Goal: Information Seeking & Learning: Find specific page/section

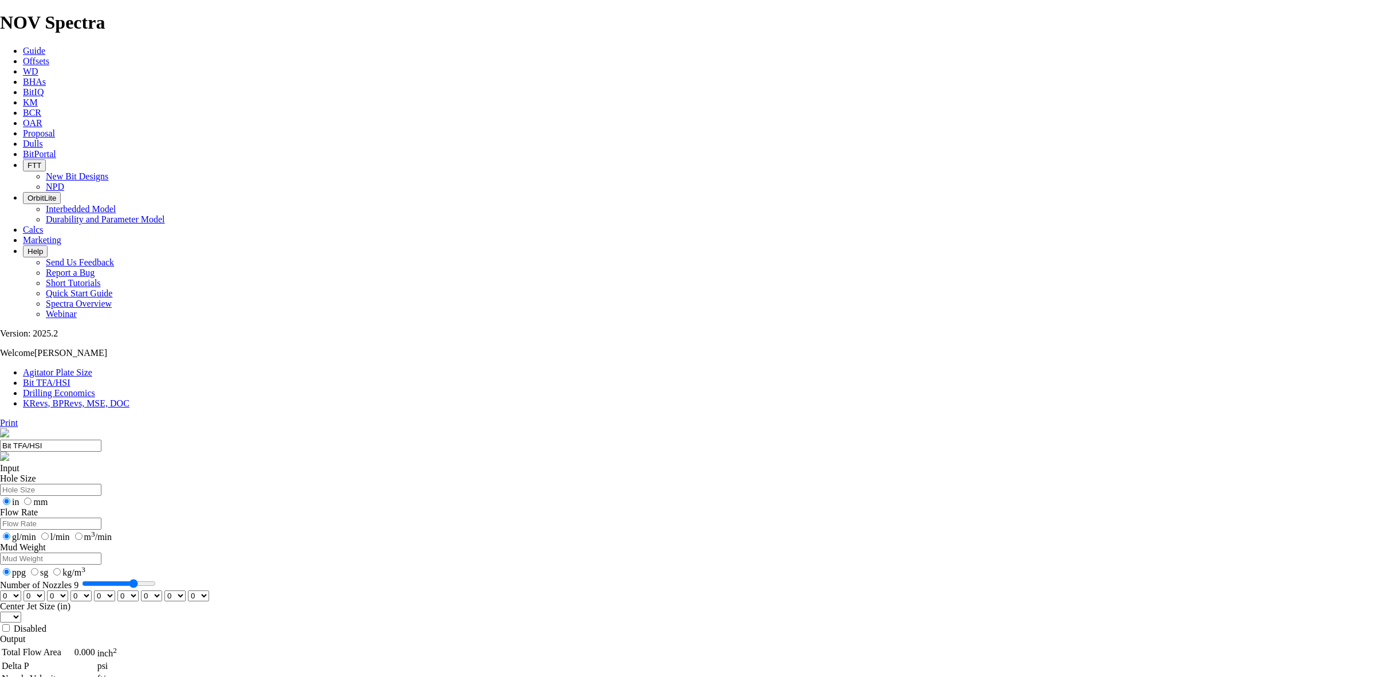
drag, startPoint x: 598, startPoint y: 474, endPoint x: 618, endPoint y: 710, distance: 237.5
click at [618, 676] on html "Spectra is built to be used with Google Chrome. Please switch browsers. NOV Spe…" at bounding box center [687, 438] width 1375 height 877
click at [49, 56] on span "Offsets" at bounding box center [36, 61] width 26 height 10
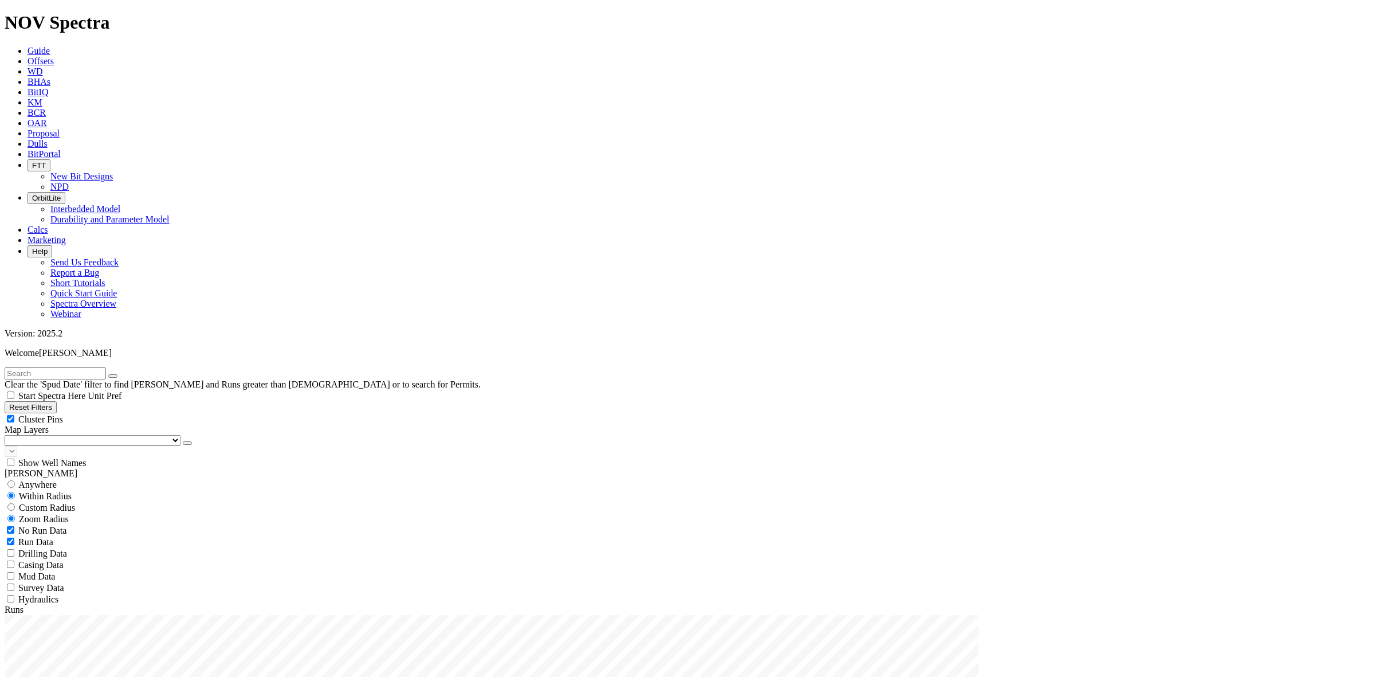
click at [56, 367] on input "text" at bounding box center [55, 373] width 101 height 12
drag, startPoint x: 17, startPoint y: 182, endPoint x: 27, endPoint y: 163, distance: 20.8
click at [15, 469] on input "radio" at bounding box center [10, 472] width 7 height 7
radio input "true"
radio input "false"
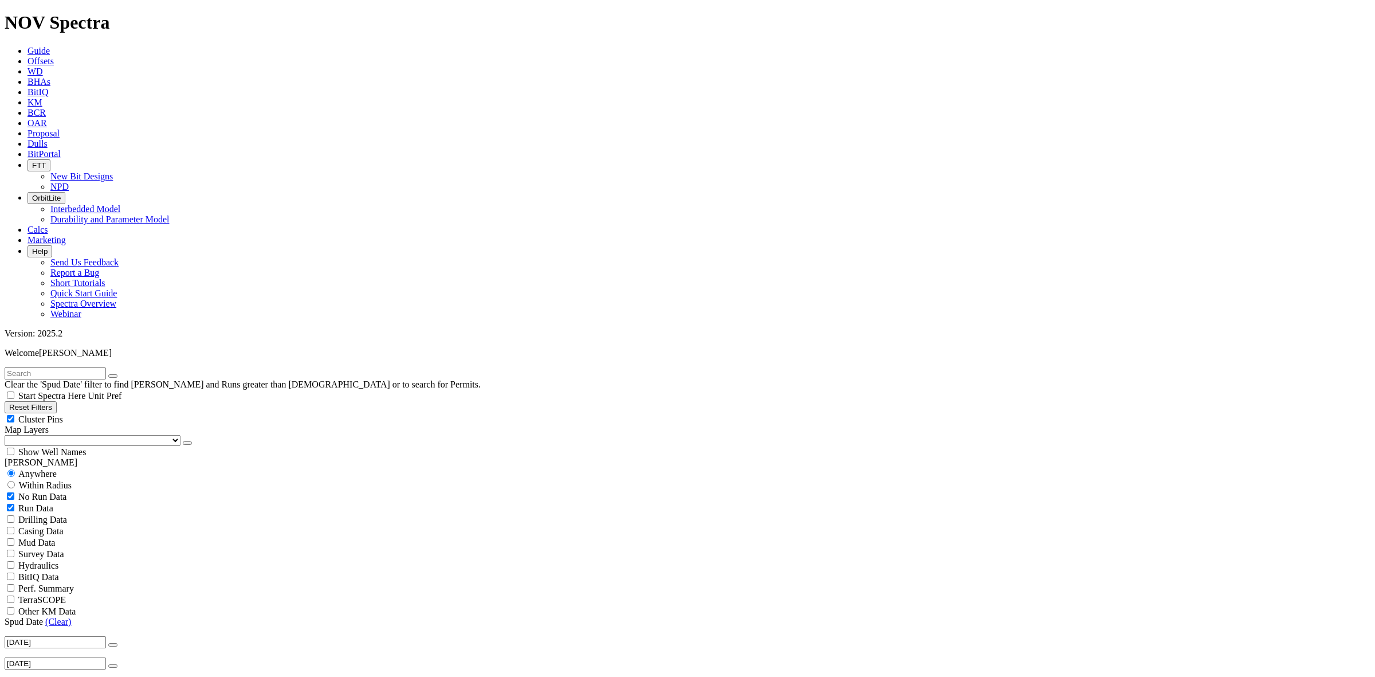
radio input "false"
radio input "true"
click at [46, 367] on input "text" at bounding box center [55, 373] width 101 height 12
click at [108, 666] on button "button" at bounding box center [112, 667] width 9 height 3
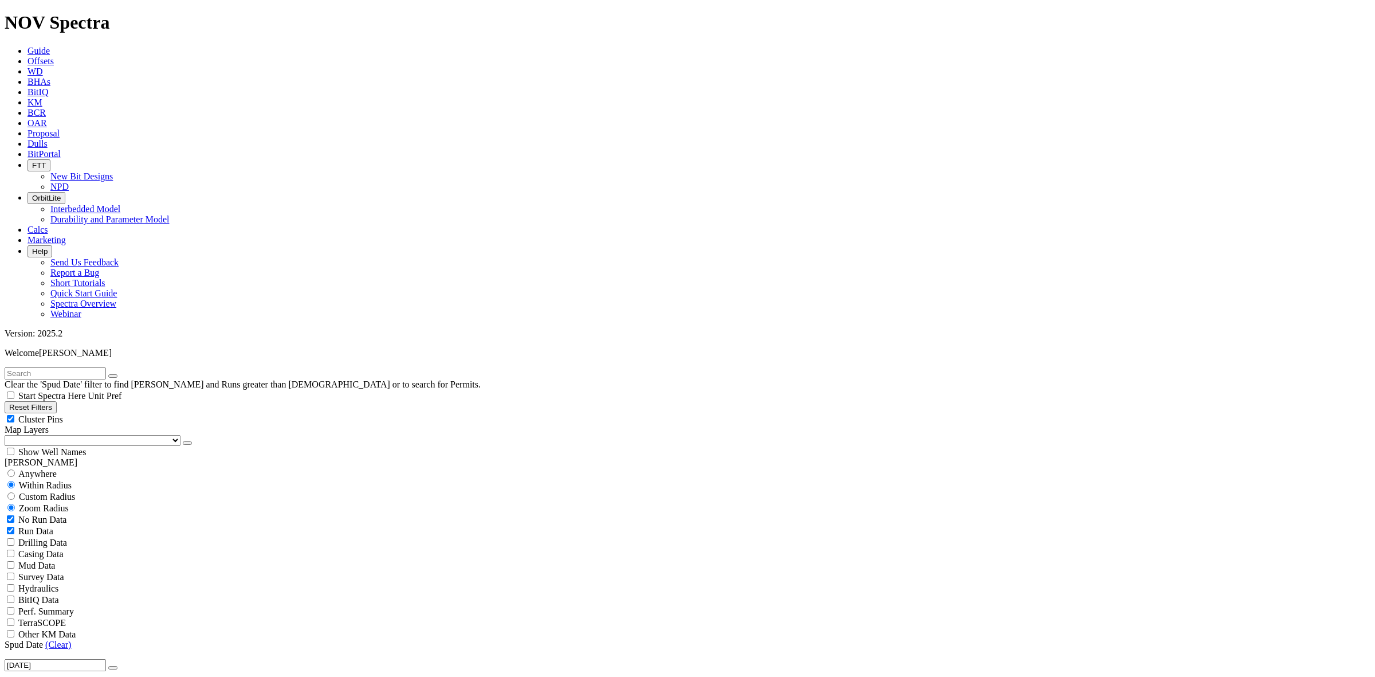
type input "[DATE]"
click at [23, 468] on div "Anywhere" at bounding box center [688, 473] width 1366 height 11
radio input "true"
radio input "false"
click at [54, 367] on input "text" at bounding box center [55, 373] width 101 height 12
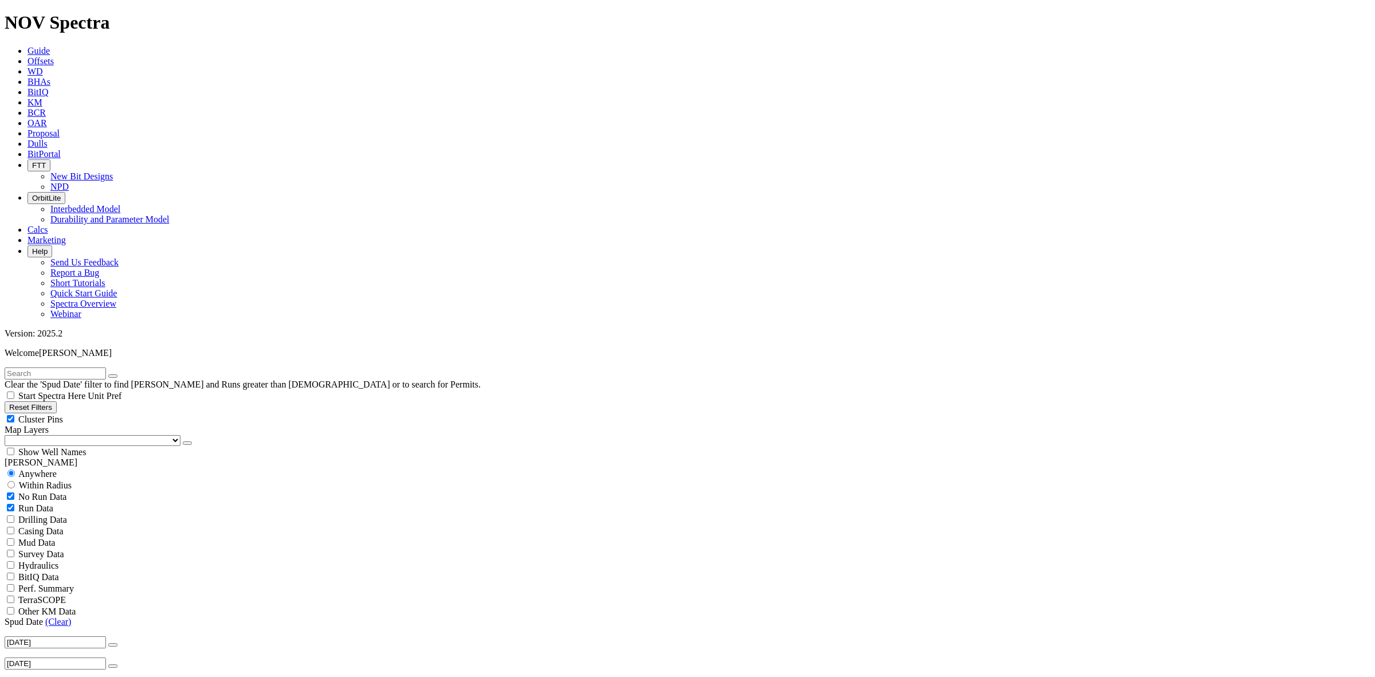
drag, startPoint x: 79, startPoint y: 13, endPoint x: 88, endPoint y: 14, distance: 8.8
click at [86, 14] on h1 "NOV Spectra" at bounding box center [688, 22] width 1366 height 21
click at [92, 367] on input "text" at bounding box center [55, 373] width 101 height 12
click at [129, 374] on button "submit" at bounding box center [124, 375] width 9 height 3
drag, startPoint x: 80, startPoint y: 46, endPoint x: 6, endPoint y: 47, distance: 74.5
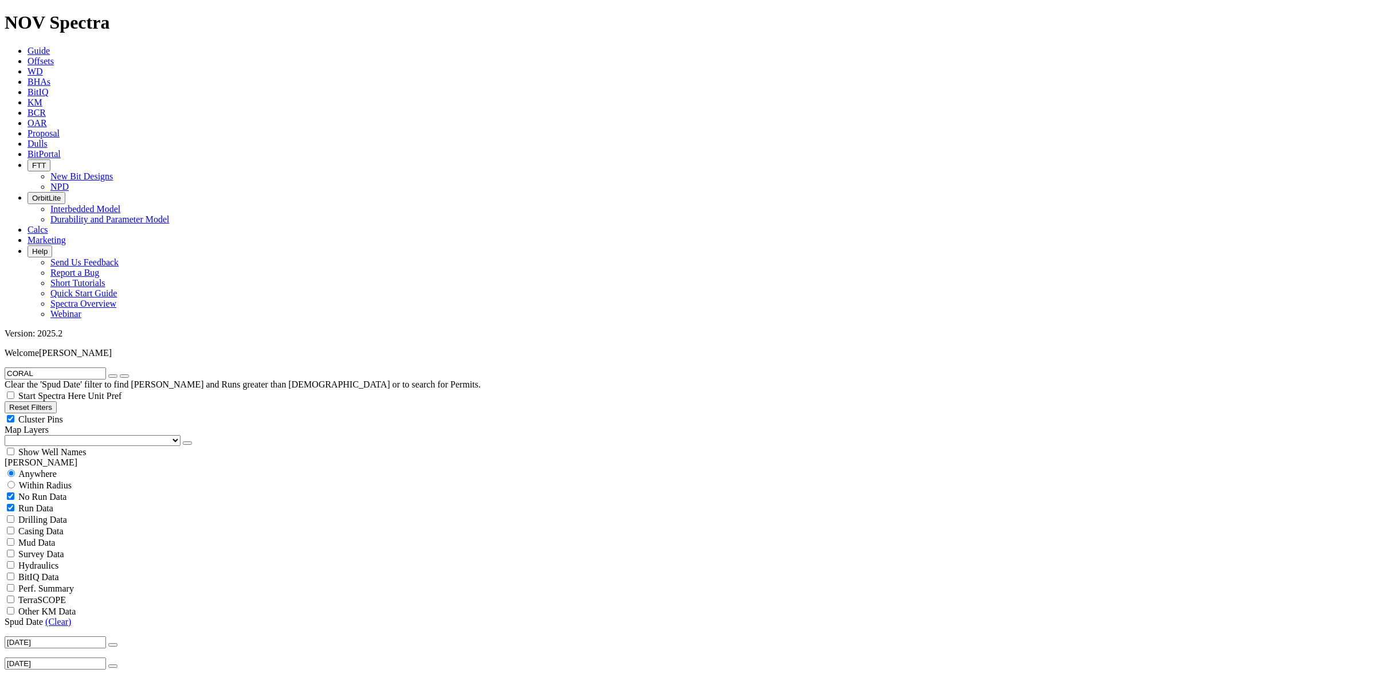
click at [6, 367] on form "CORAL" at bounding box center [688, 373] width 1366 height 12
type input "[GEOGRAPHIC_DATA]"
click at [129, 374] on button "submit" at bounding box center [124, 375] width 9 height 3
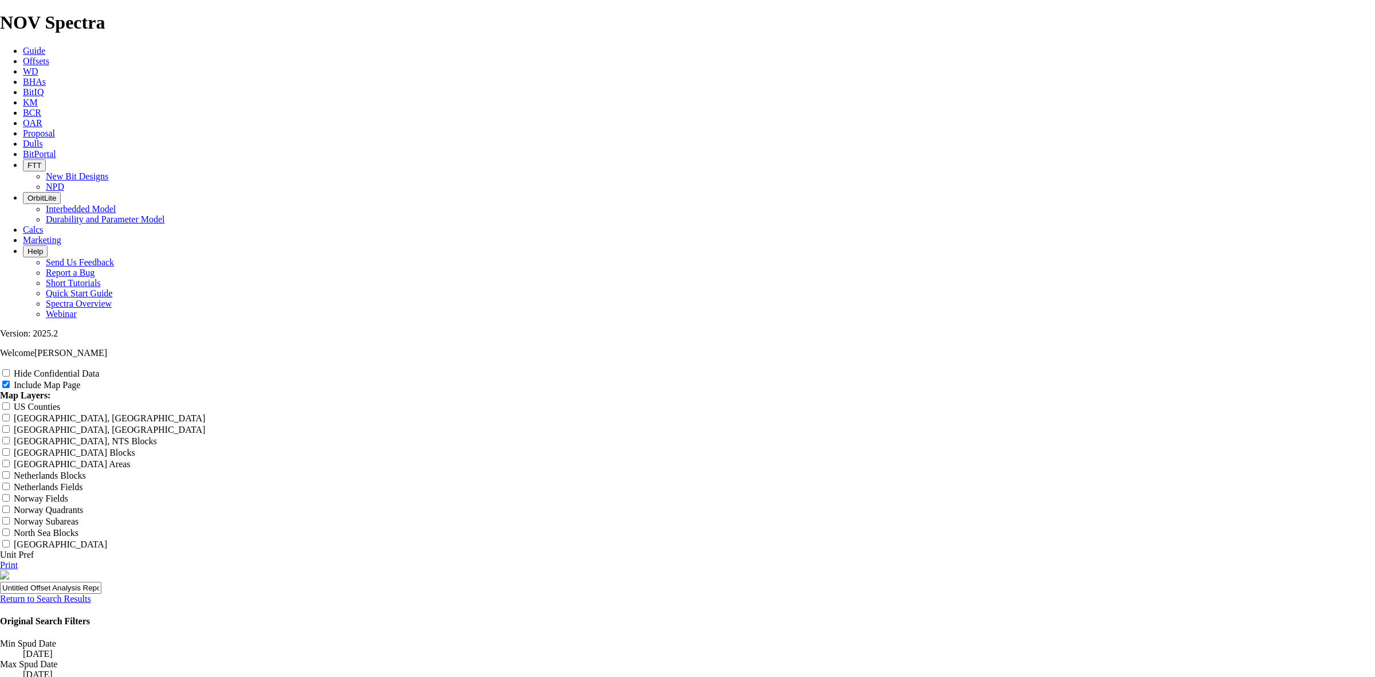
scroll to position [645, 0]
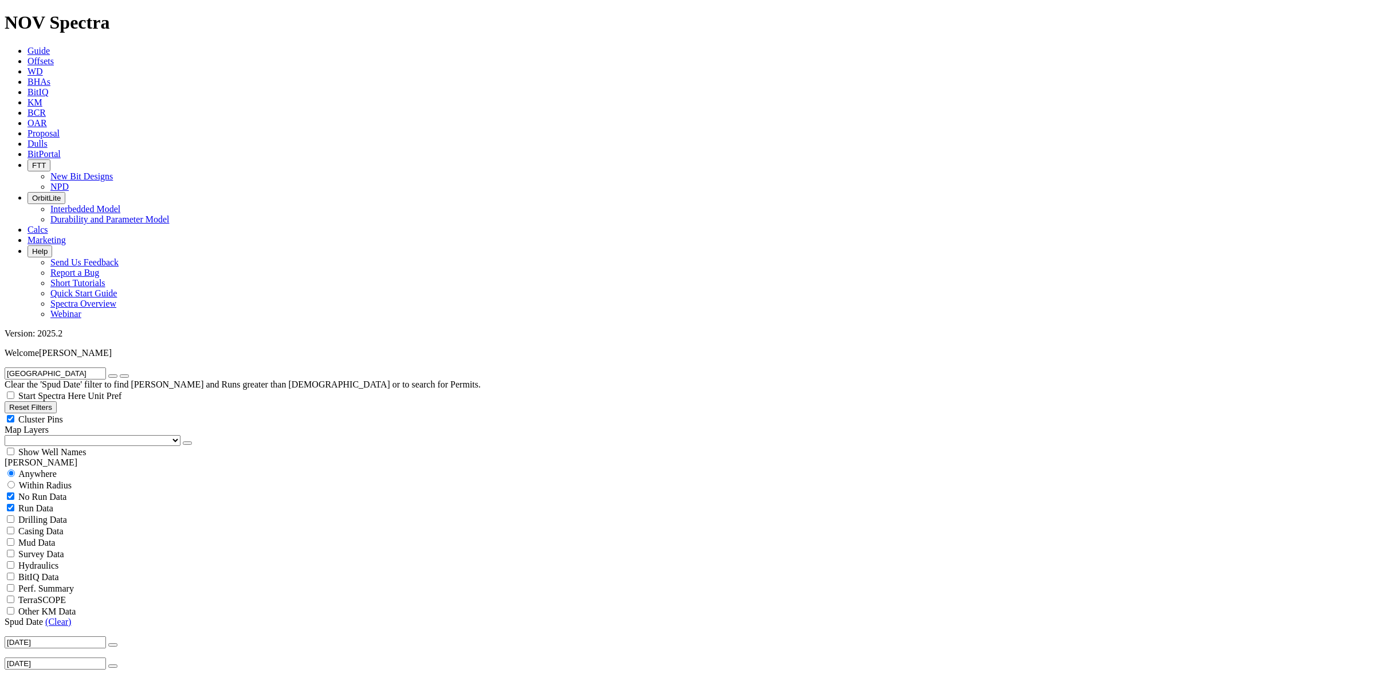
scroll to position [215, 0]
select select
radio input "false"
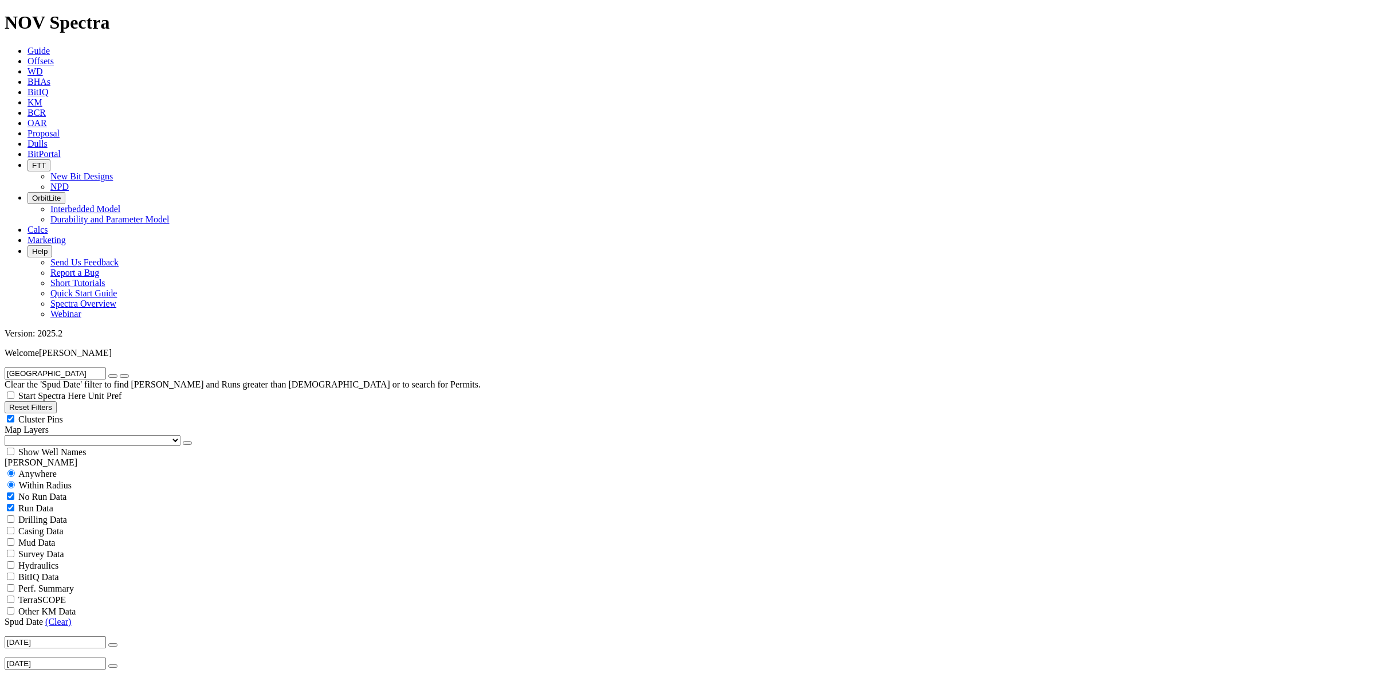
radio input "true"
click at [15, 469] on input "radio" at bounding box center [10, 472] width 7 height 7
radio input "true"
radio input "false"
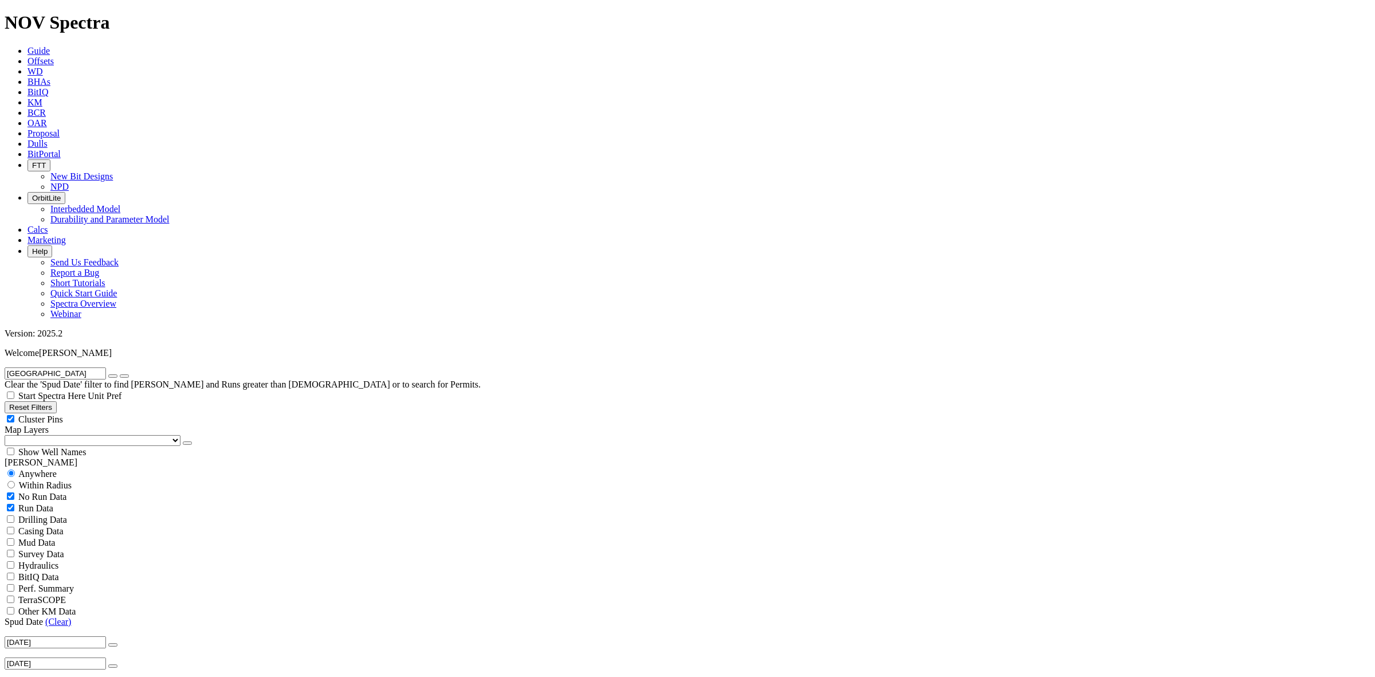
drag, startPoint x: 85, startPoint y: 511, endPoint x: 86, endPoint y: 505, distance: 5.8
select select "24"
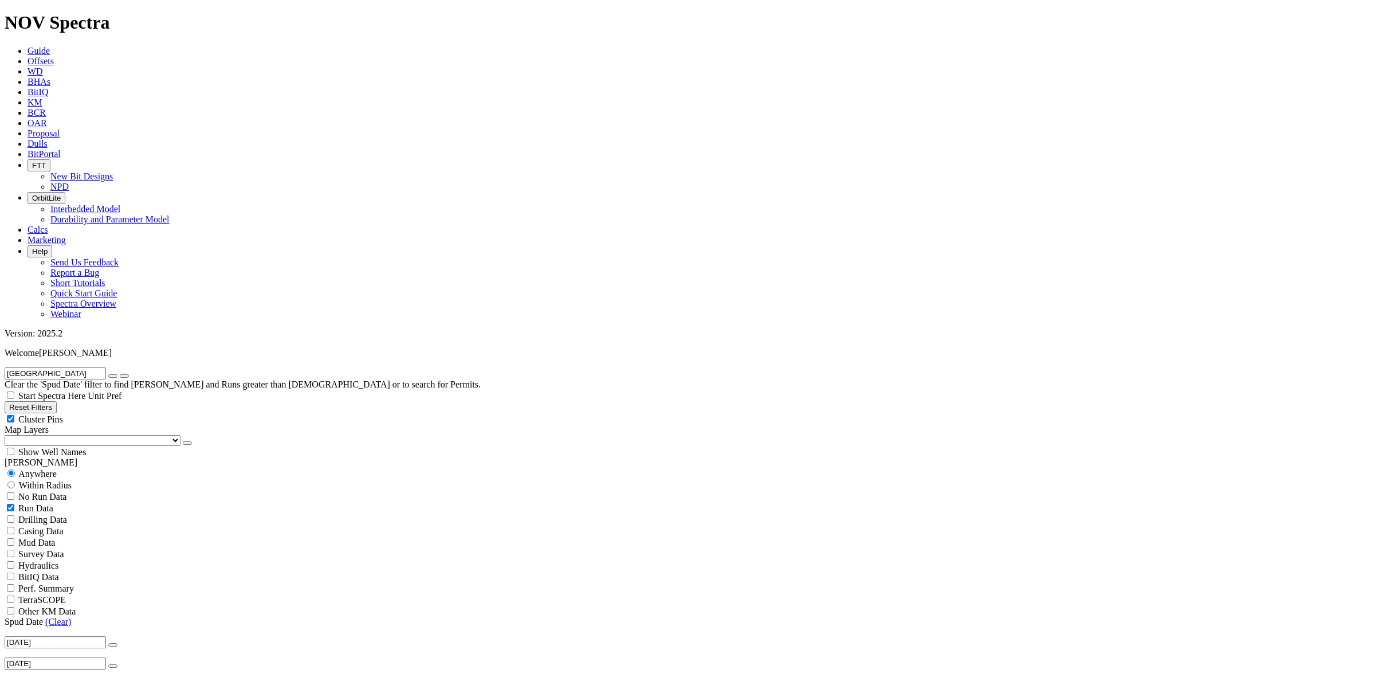
checkbox input "false"
select select "? number:24 ?"
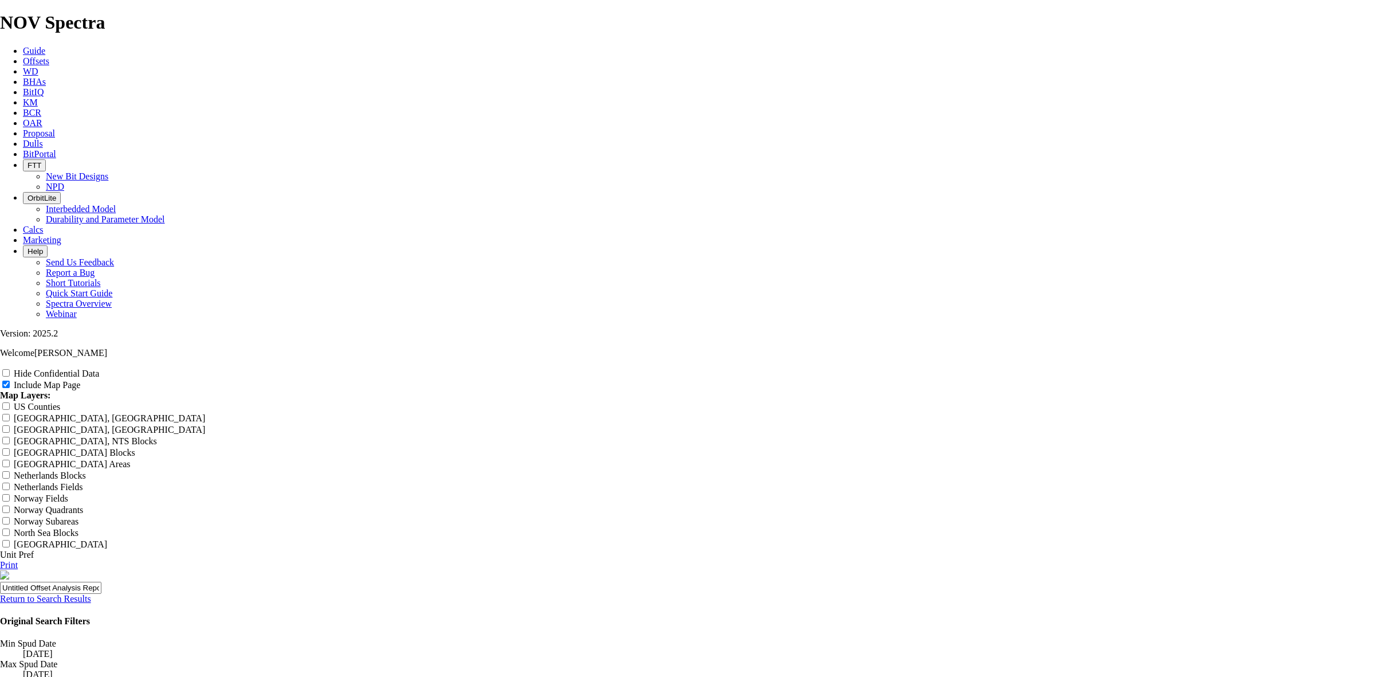
scroll to position [1218, 0]
